Goal: Task Accomplishment & Management: Manage account settings

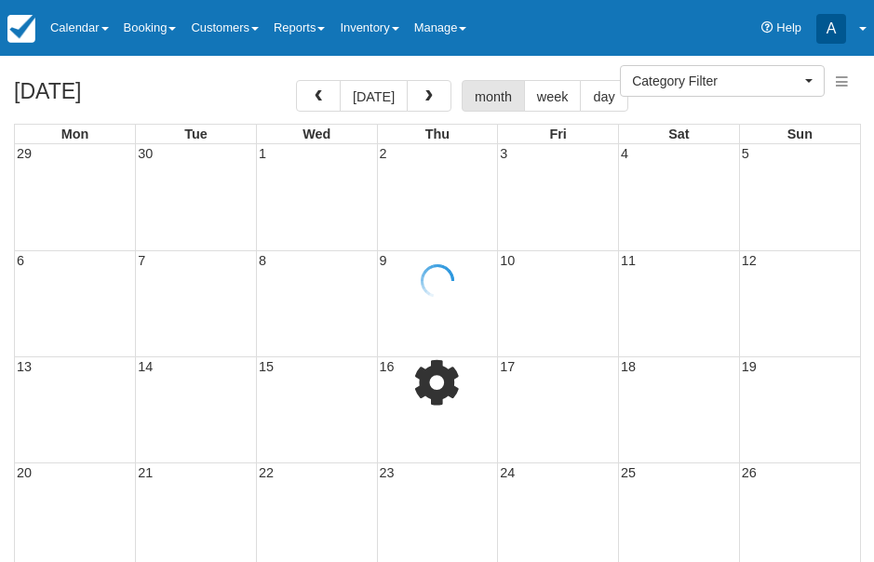
select select
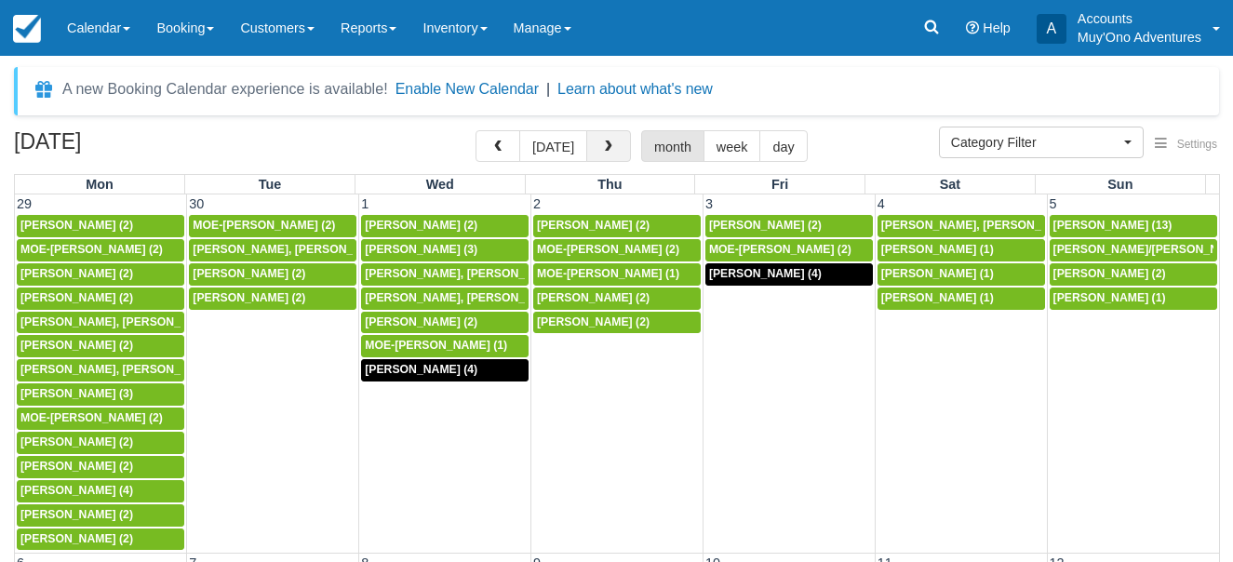
click at [602, 141] on span "button" at bounding box center [608, 147] width 13 height 13
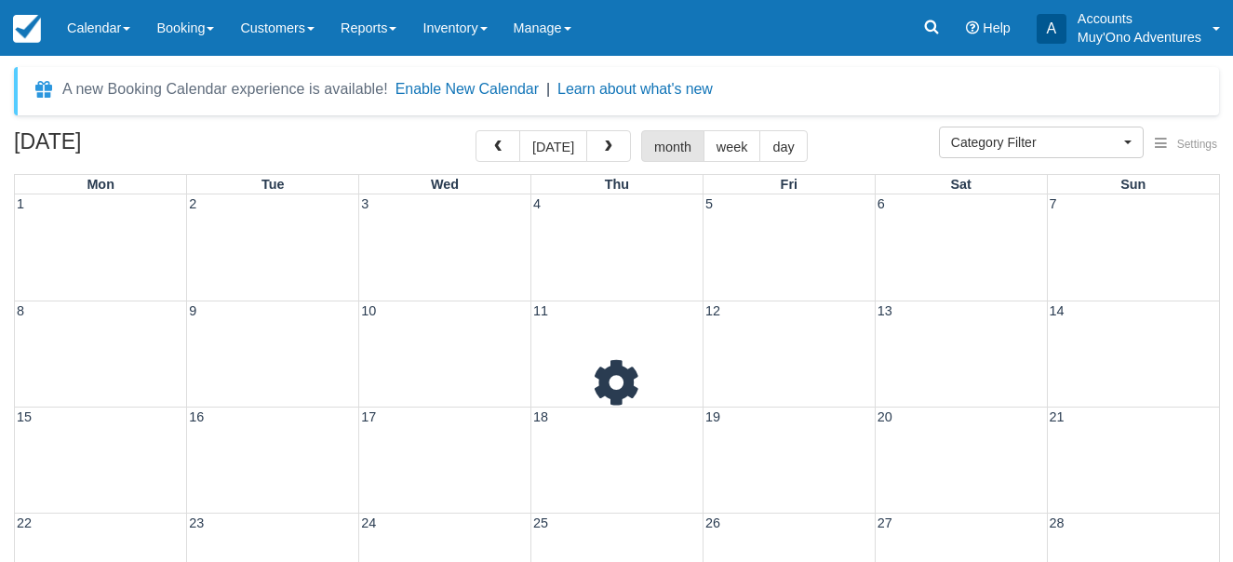
click at [602, 141] on span "button" at bounding box center [608, 147] width 13 height 13
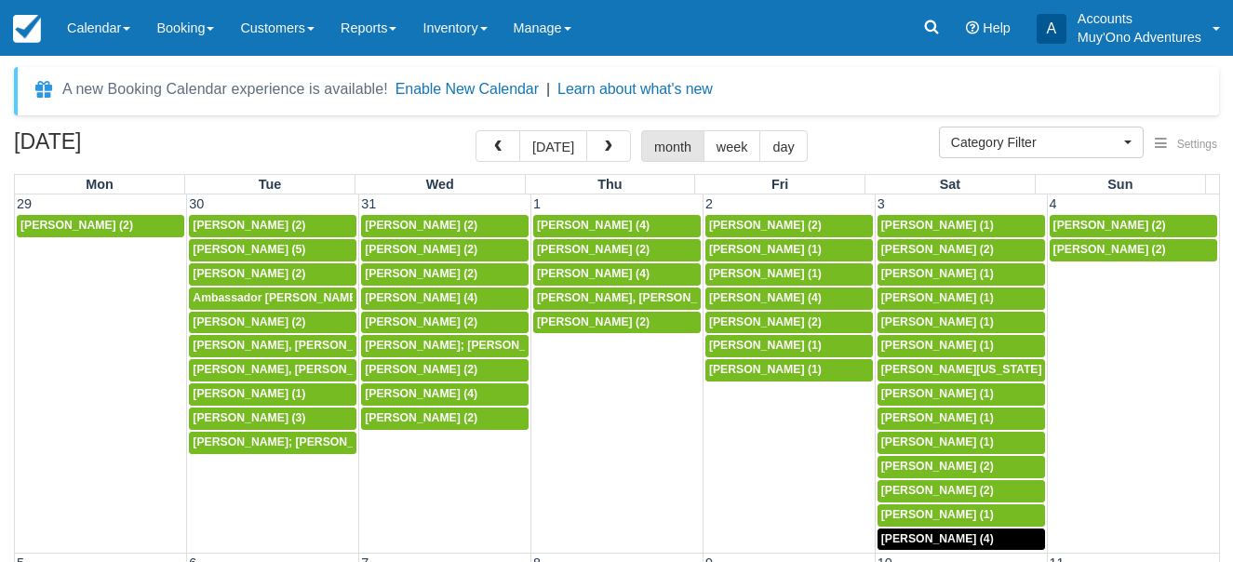
click at [602, 141] on span "button" at bounding box center [608, 147] width 13 height 13
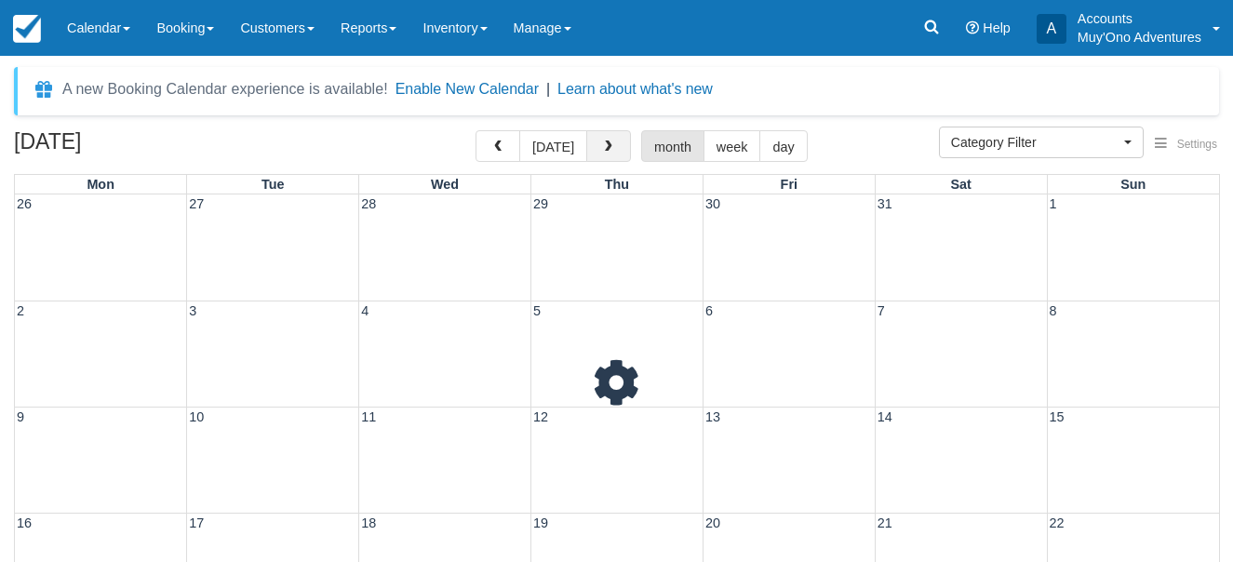
click at [602, 141] on span "button" at bounding box center [608, 147] width 13 height 13
click at [600, 140] on button "button" at bounding box center [608, 146] width 45 height 32
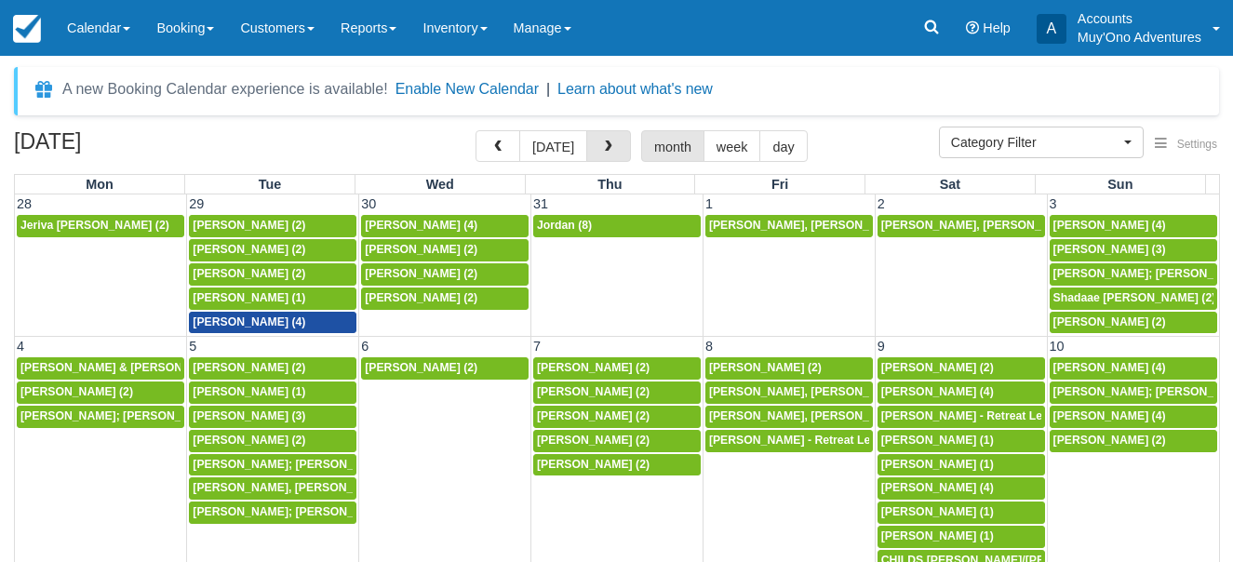
click at [600, 139] on button "button" at bounding box center [608, 146] width 45 height 32
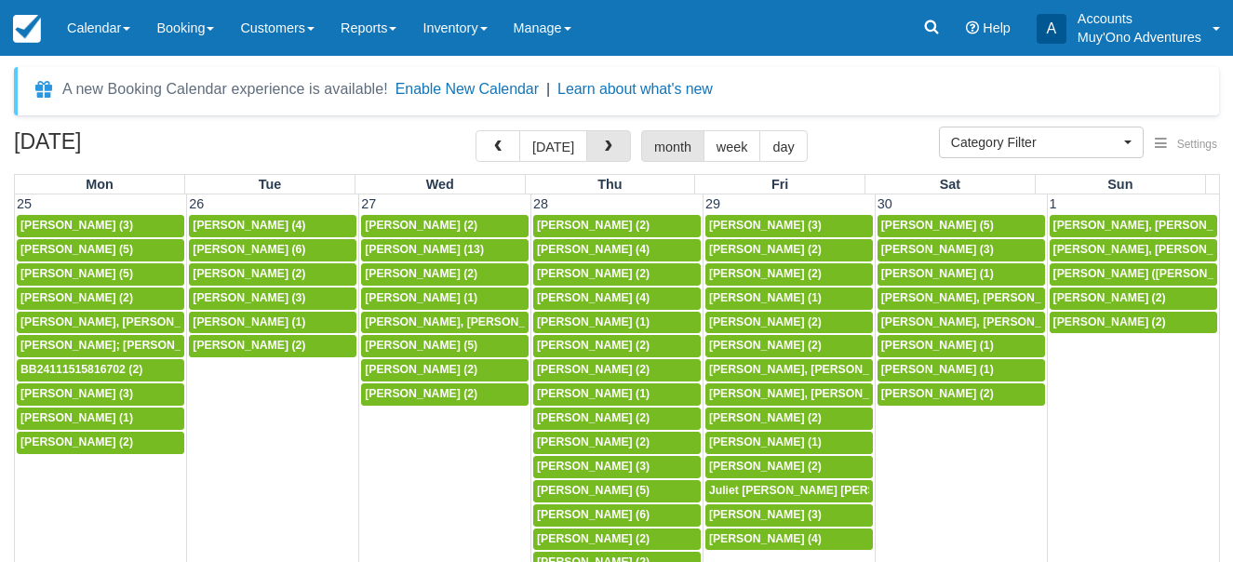
click at [601, 138] on button "button" at bounding box center [608, 146] width 45 height 32
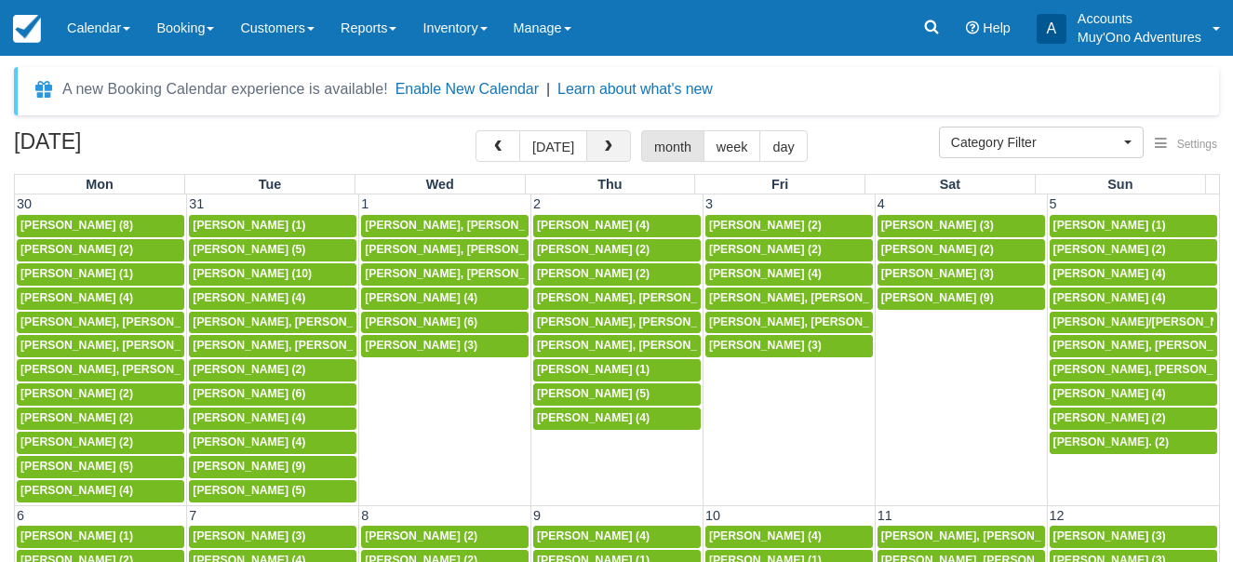
click at [605, 136] on button "button" at bounding box center [608, 146] width 45 height 32
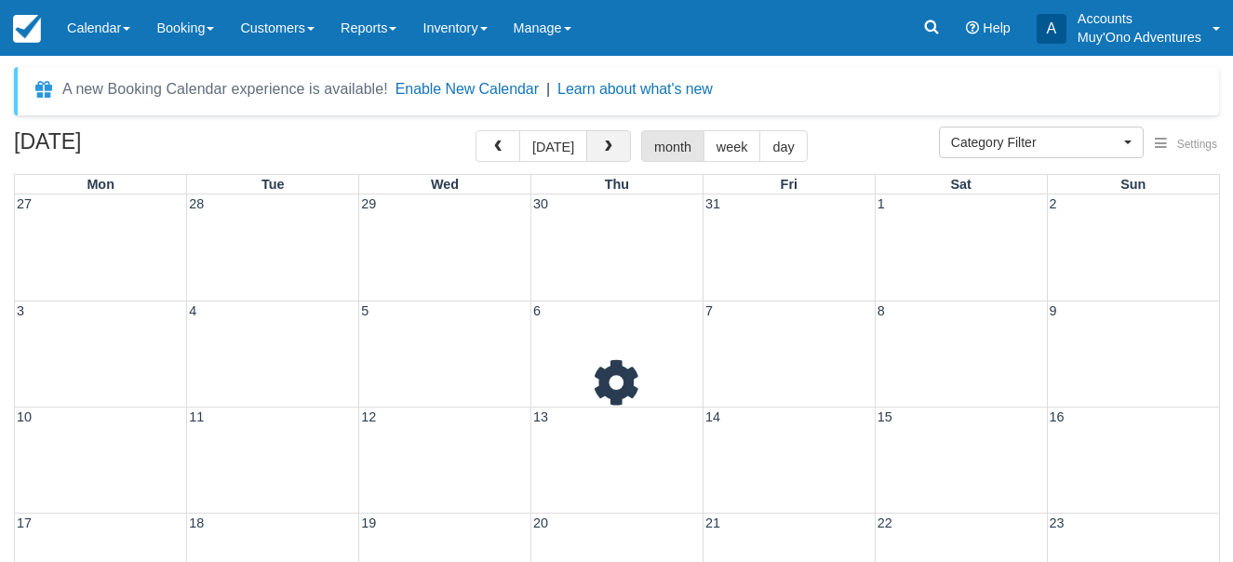
click at [605, 137] on button "button" at bounding box center [608, 146] width 45 height 32
click at [605, 138] on button "button" at bounding box center [608, 146] width 45 height 32
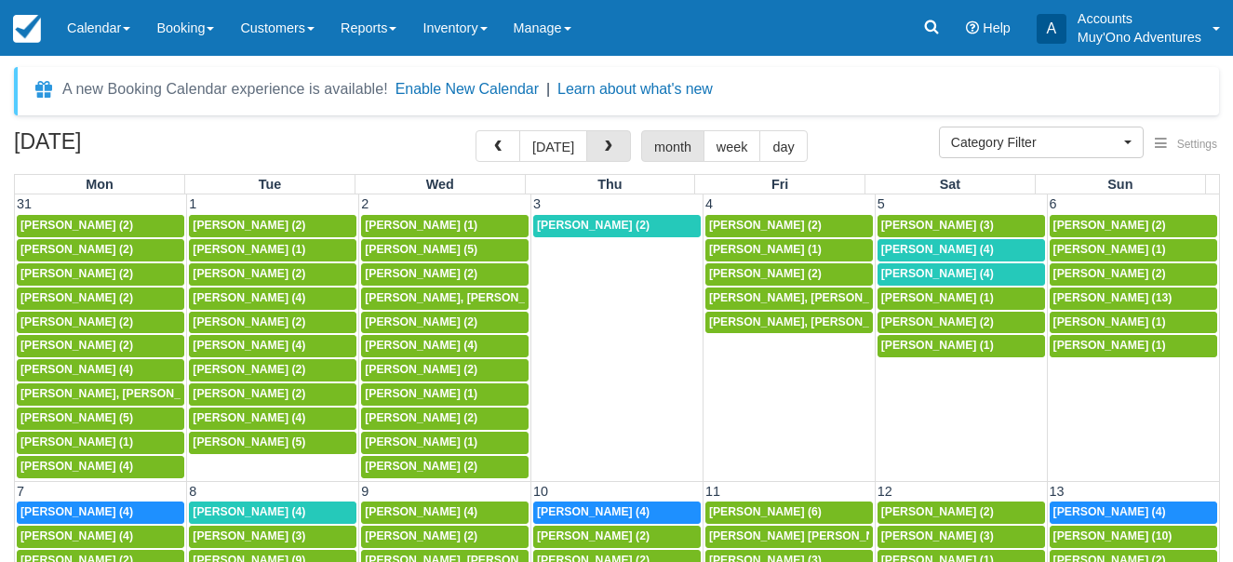
click at [605, 138] on button "button" at bounding box center [608, 146] width 45 height 32
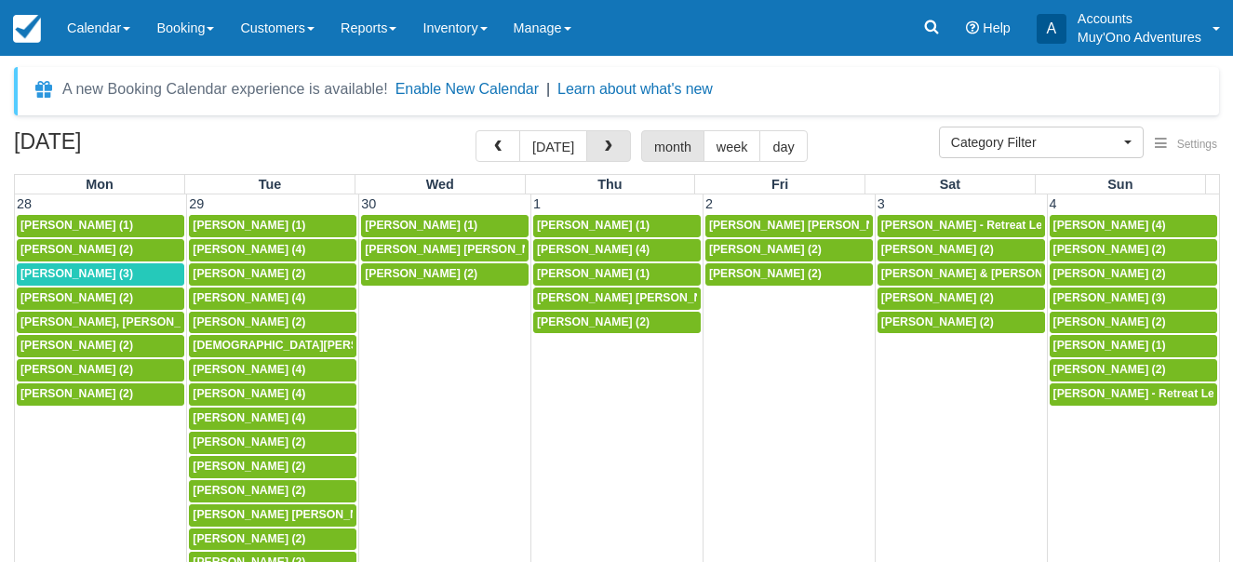
click at [605, 138] on button "button" at bounding box center [608, 146] width 45 height 32
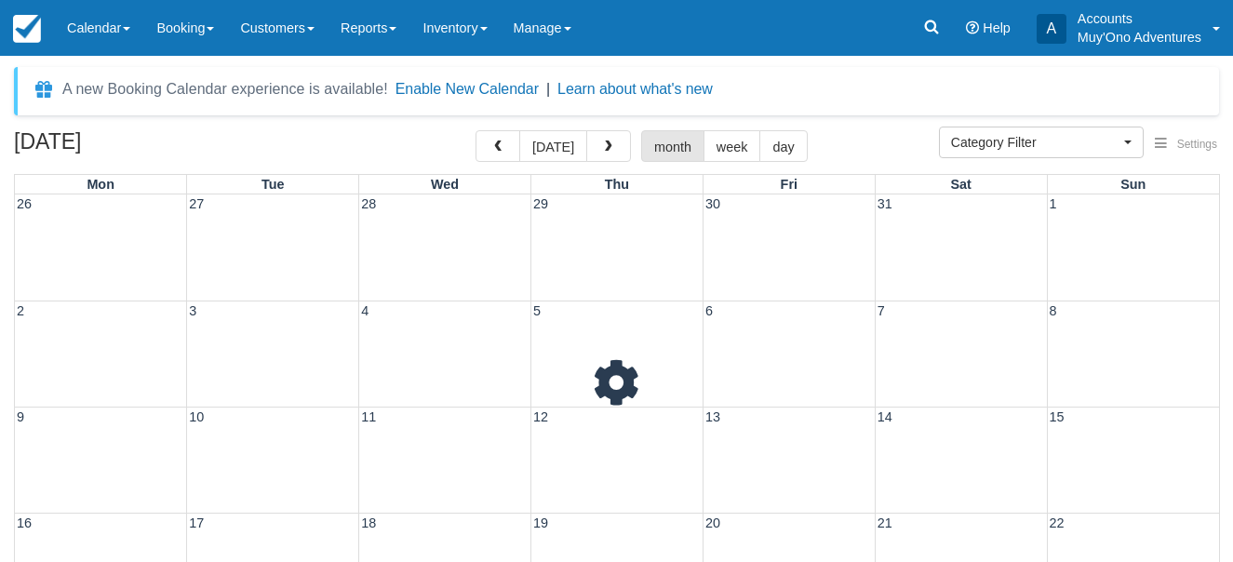
click at [605, 138] on button "button" at bounding box center [608, 146] width 45 height 32
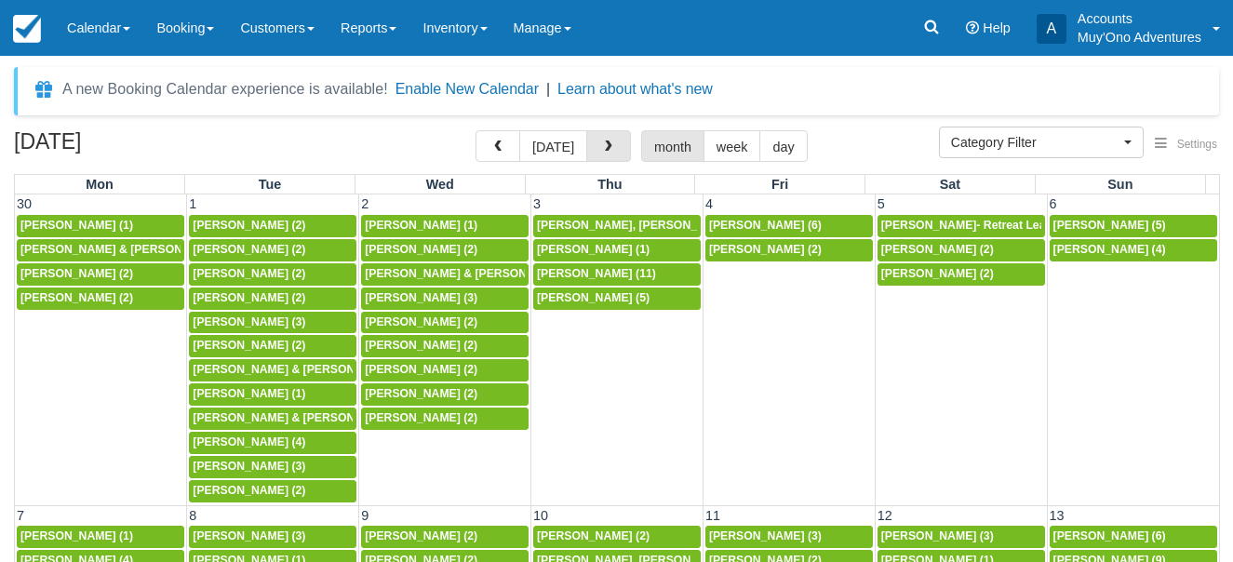
click at [605, 138] on button "button" at bounding box center [608, 146] width 45 height 32
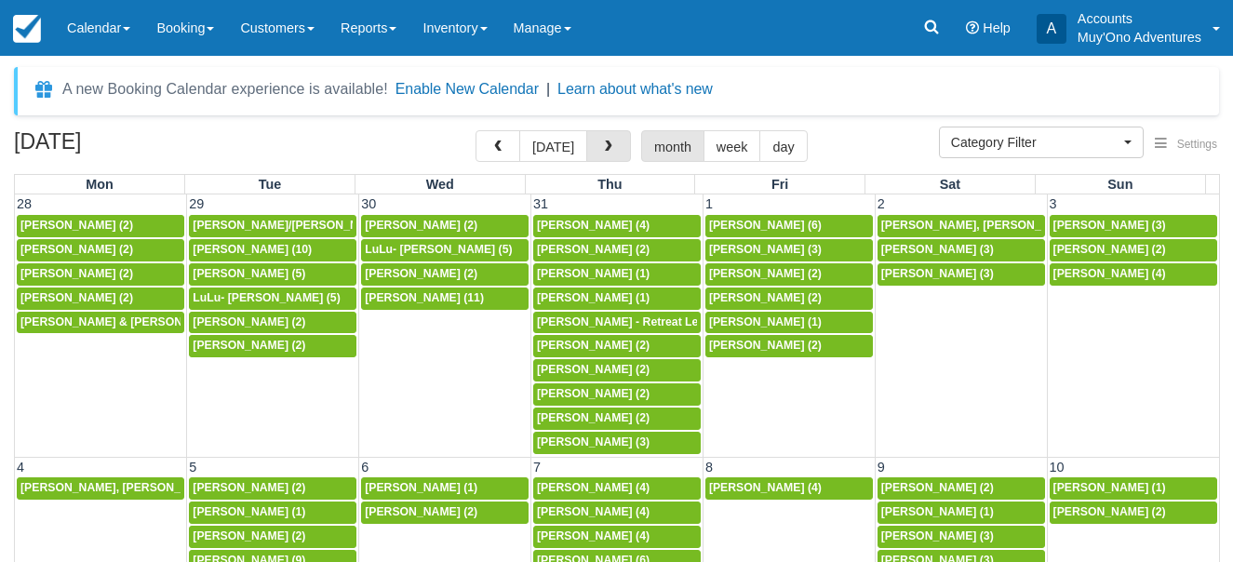
click at [605, 138] on button "button" at bounding box center [608, 146] width 45 height 32
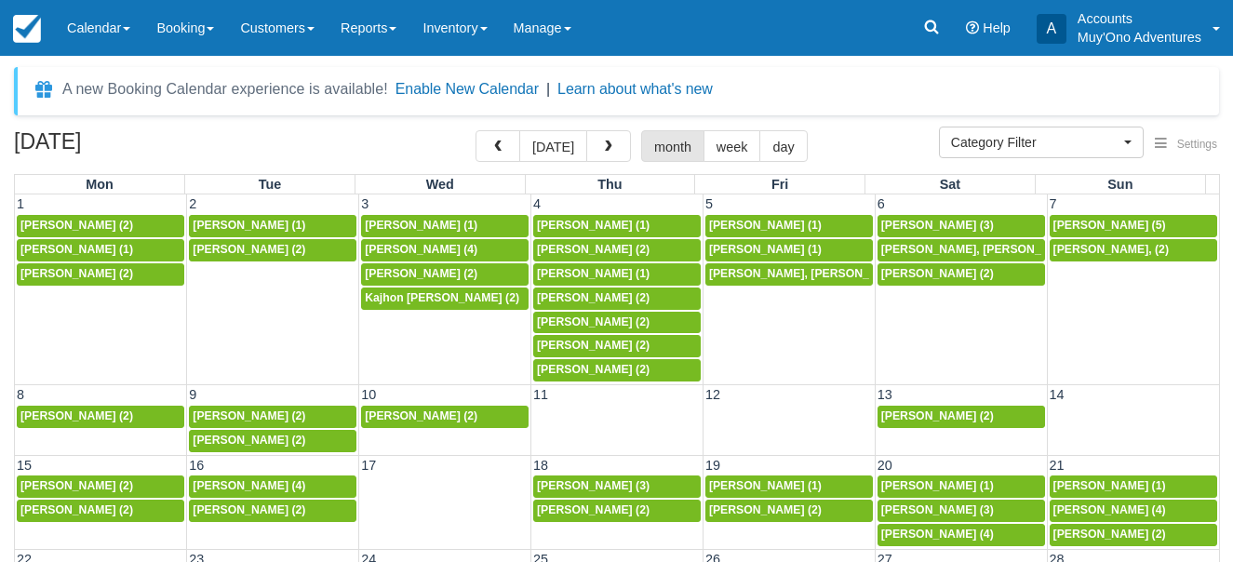
click at [605, 138] on button "button" at bounding box center [608, 146] width 45 height 32
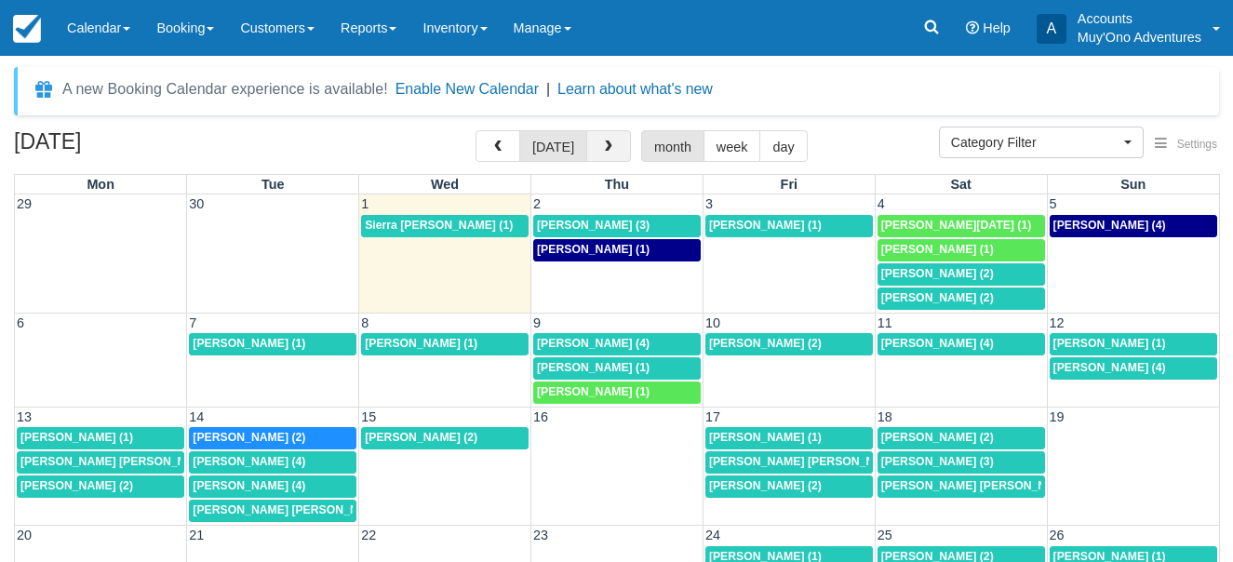
click at [608, 144] on span "button" at bounding box center [608, 147] width 13 height 13
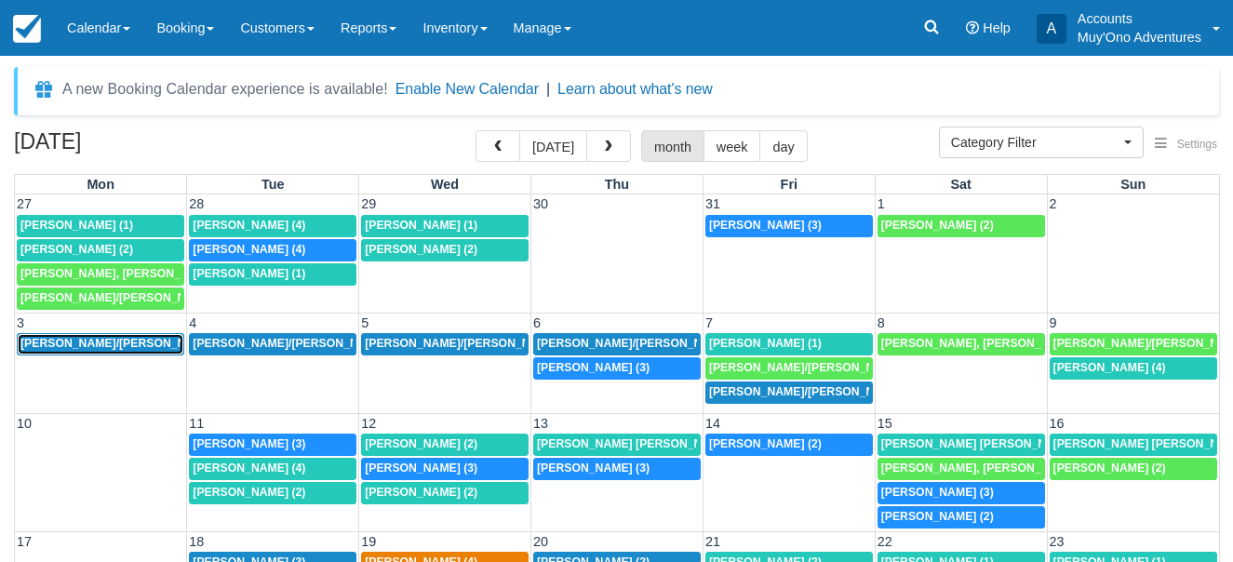
click at [134, 342] on span "Van Dyck/Steven; Freshour/Amy (2)" at bounding box center [226, 343] width 412 height 13
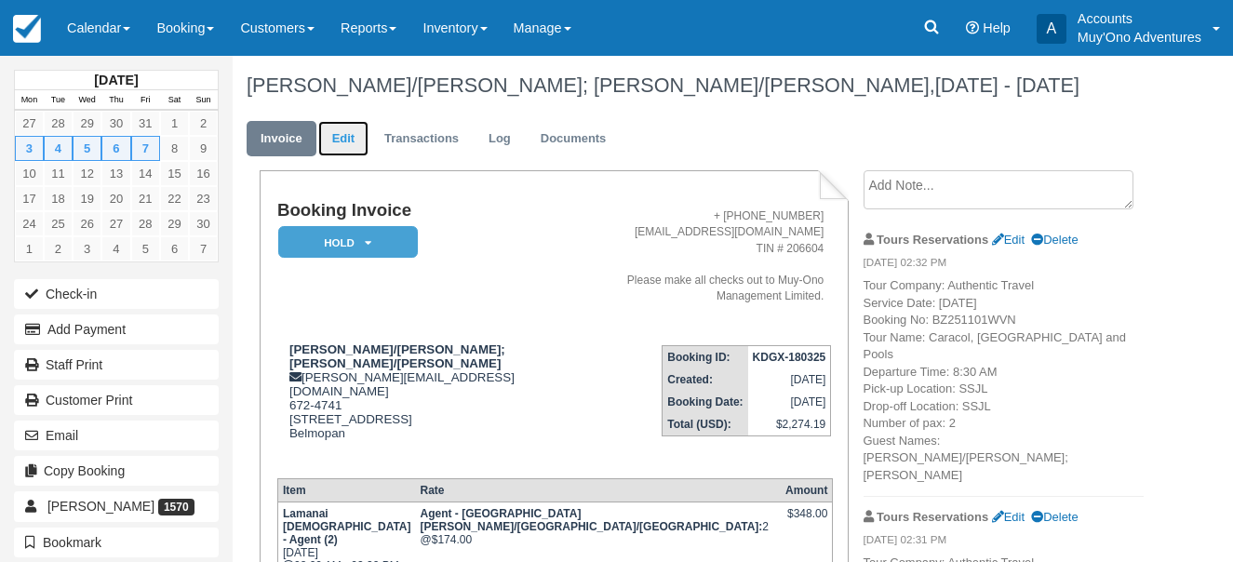
click at [360, 136] on link "Edit" at bounding box center [343, 139] width 50 height 36
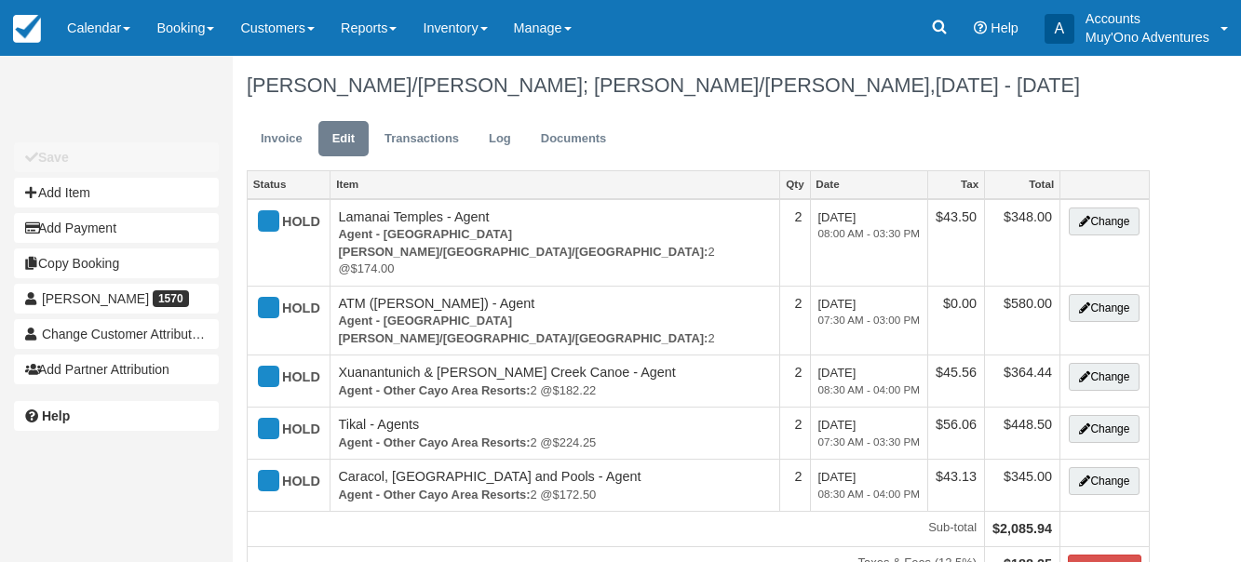
type input "672-4741"
click at [1180, 109] on div "Unsaved Changes Save Add Item Add Payment Copy Booking [PERSON_NAME] 1570 Chang…" at bounding box center [620, 309] width 1241 height 506
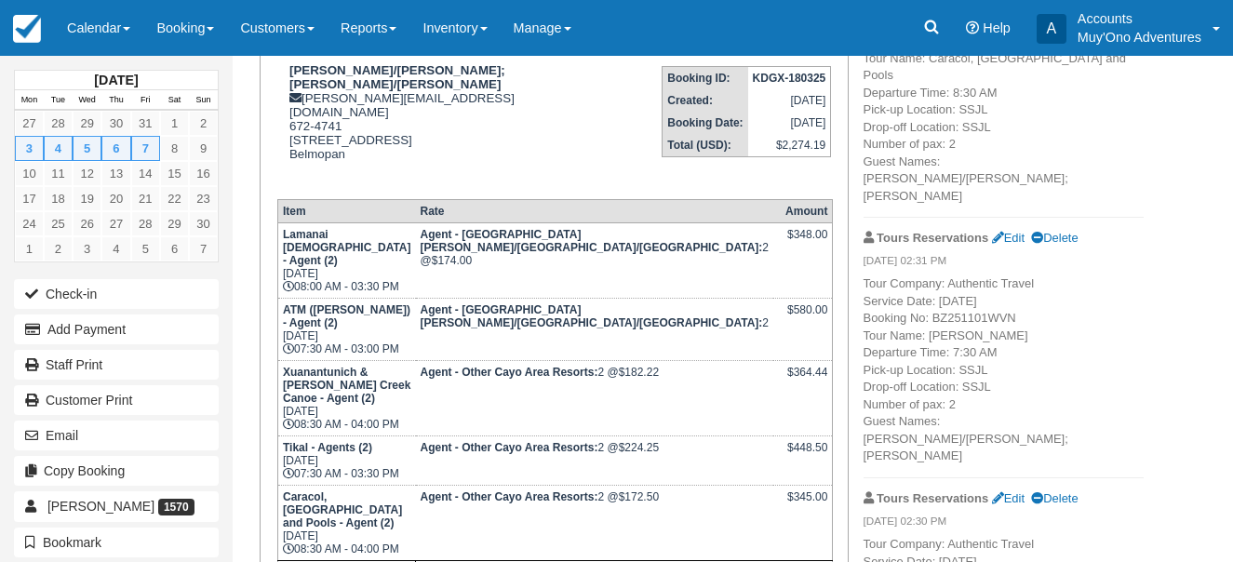
scroll to position [558, 0]
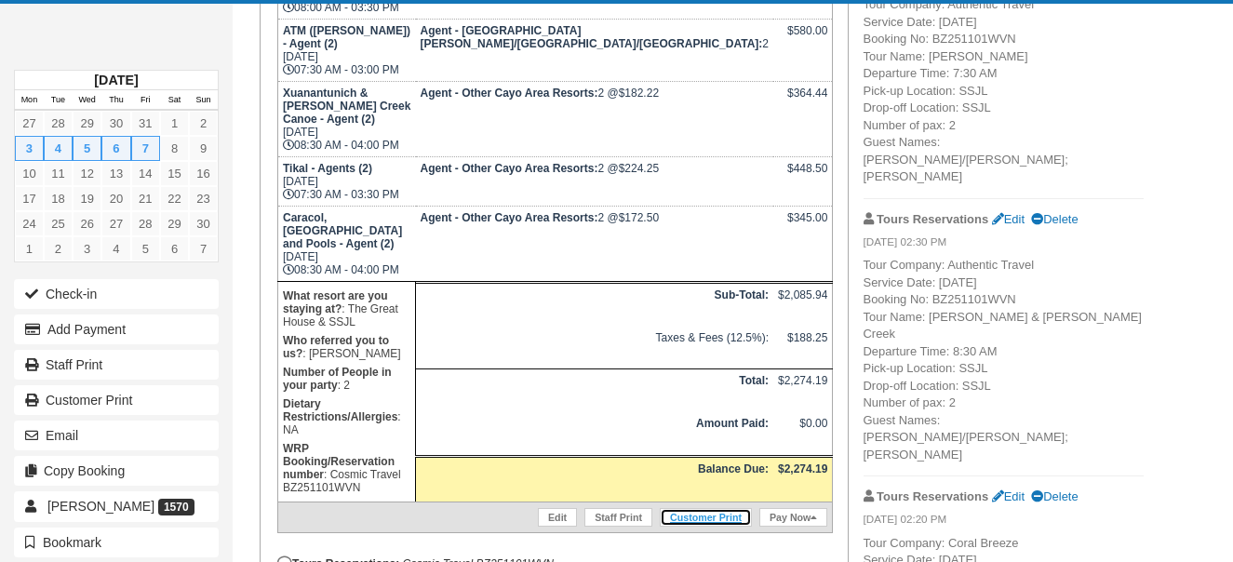
click at [712, 508] on link "Customer Print" at bounding box center [706, 517] width 92 height 19
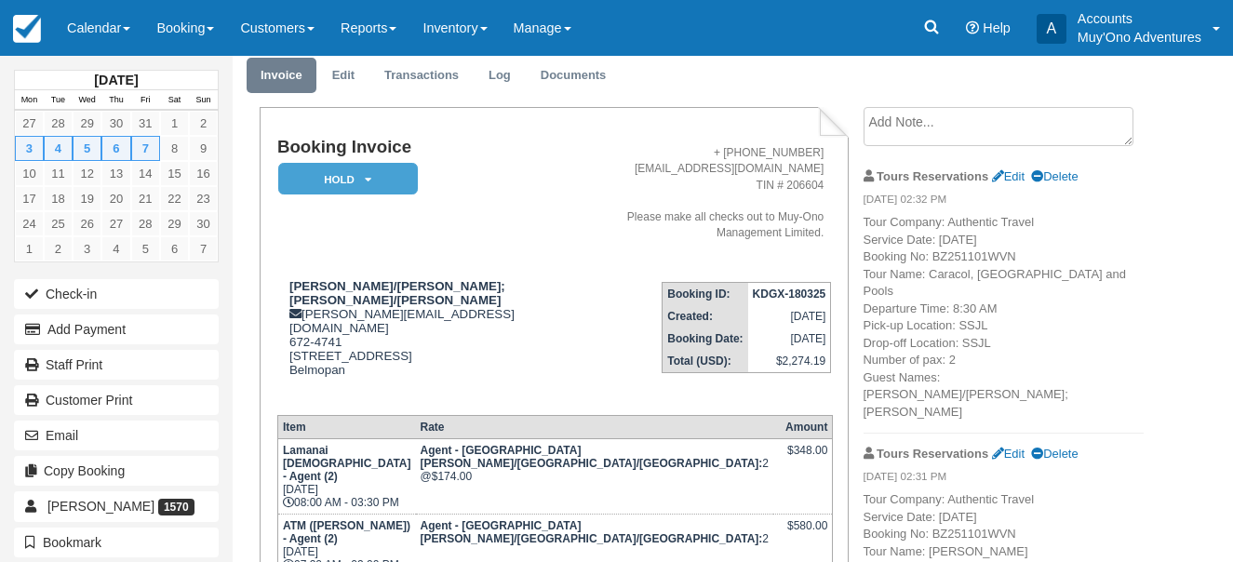
scroll to position [0, 0]
